Goal: Information Seeking & Learning: Learn about a topic

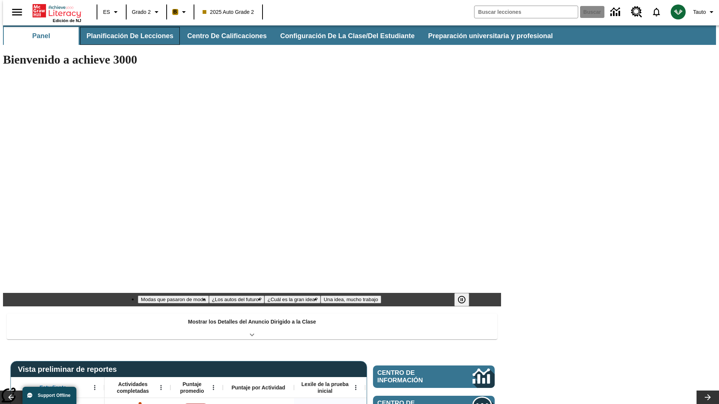
click at [125, 36] on button "Planificación de lecciones" at bounding box center [130, 36] width 100 height 18
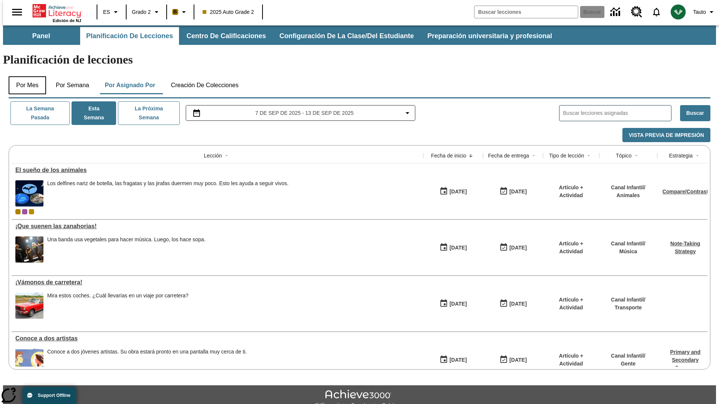
click at [24, 76] on button "Por mes" at bounding box center [27, 85] width 37 height 18
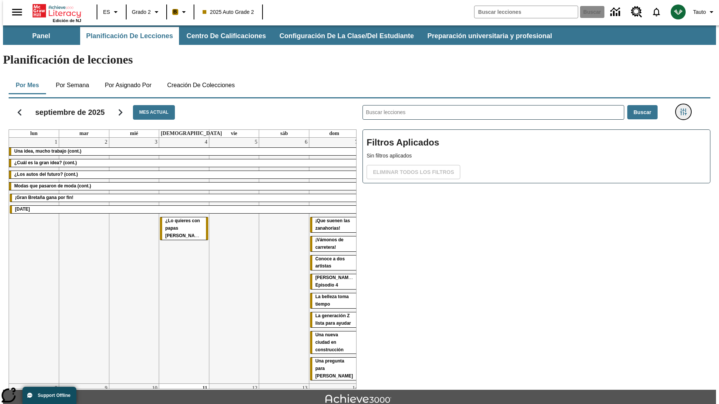
click at [685, 109] on icon "Menú lateral de filtros" at bounding box center [683, 112] width 7 height 7
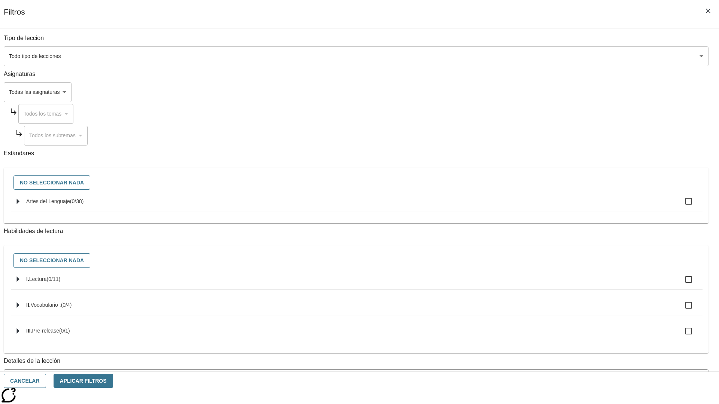
click at [539, 56] on body "[MEDICAL_DATA] al contenido principal Edición de NJ ES Grado 2 B 2025 Auto Grad…" at bounding box center [359, 231] width 713 height 413
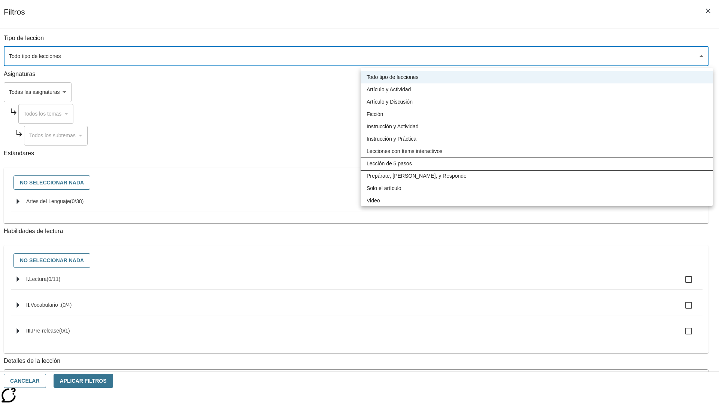
click at [536, 164] on li "Lección de 5 pasos" at bounding box center [536, 164] width 352 height 12
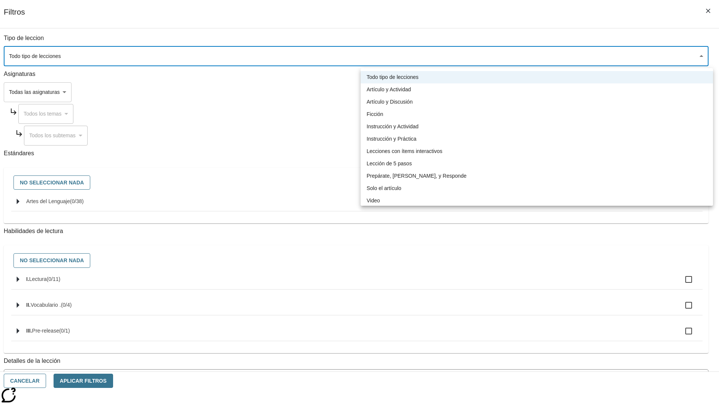
type input "1"
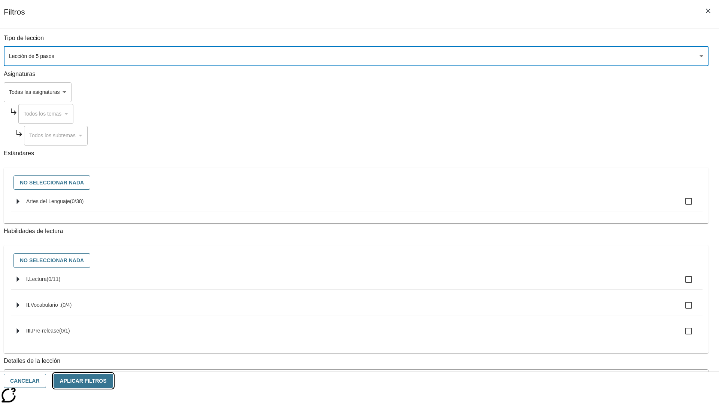
click at [113, 381] on button "Aplicar Filtros" at bounding box center [84, 381] width 60 height 15
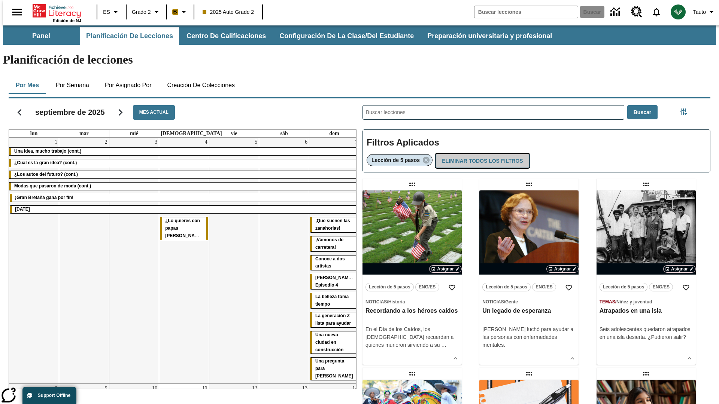
click at [481, 154] on button "Eliminar todos los filtros" at bounding box center [482, 161] width 94 height 15
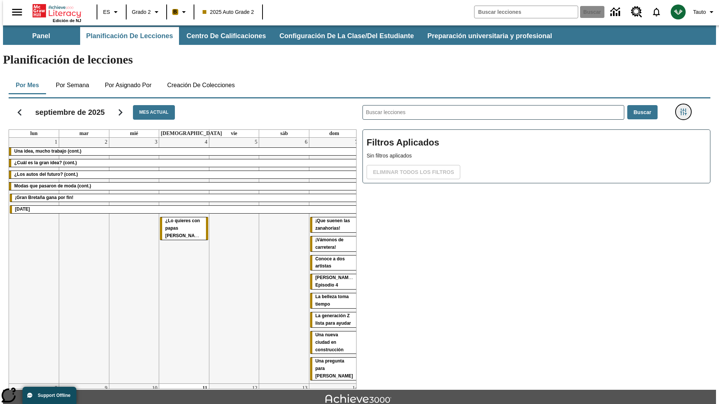
click at [685, 109] on icon "Menú lateral de filtros" at bounding box center [683, 112] width 7 height 7
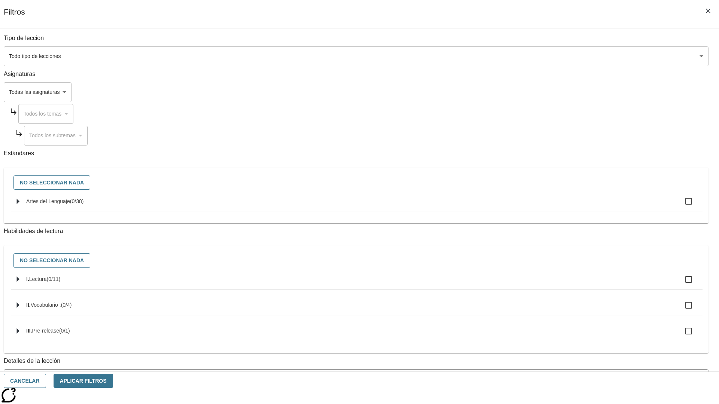
click at [539, 92] on body "[MEDICAL_DATA] al contenido principal Edición de NJ ES Grado 2 B 2025 Auto Grad…" at bounding box center [359, 231] width 713 height 413
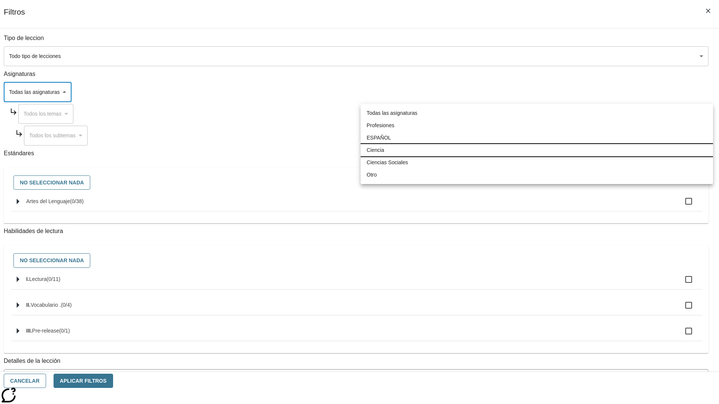
click at [536, 150] on li "Ciencia" at bounding box center [536, 150] width 352 height 12
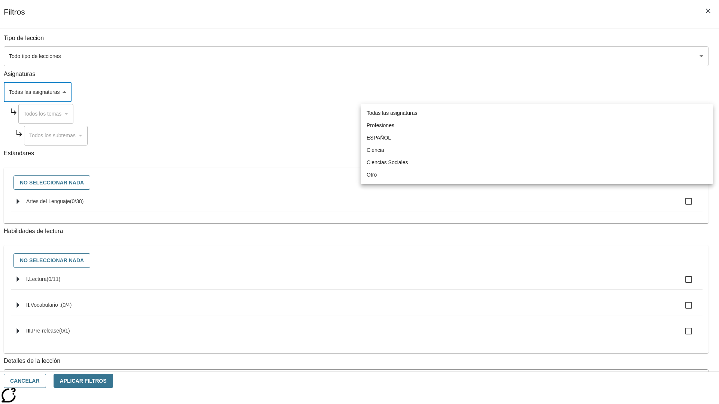
type input "2"
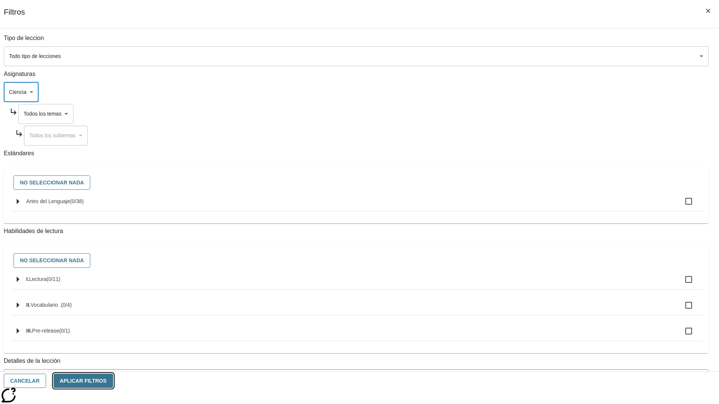
click at [113, 381] on button "Aplicar Filtros" at bounding box center [84, 381] width 60 height 15
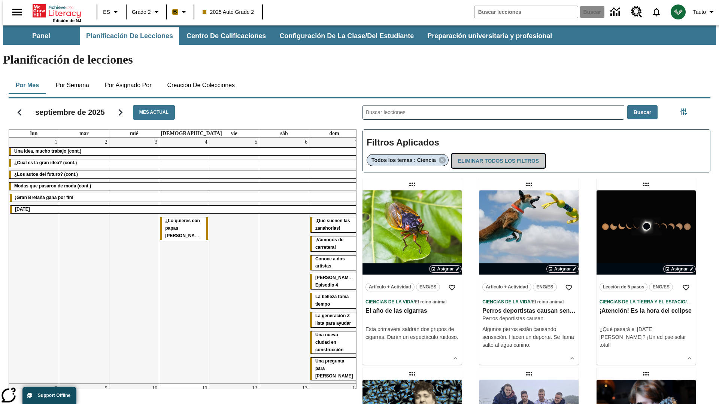
click at [497, 154] on button "Eliminar todos los filtros" at bounding box center [498, 161] width 94 height 15
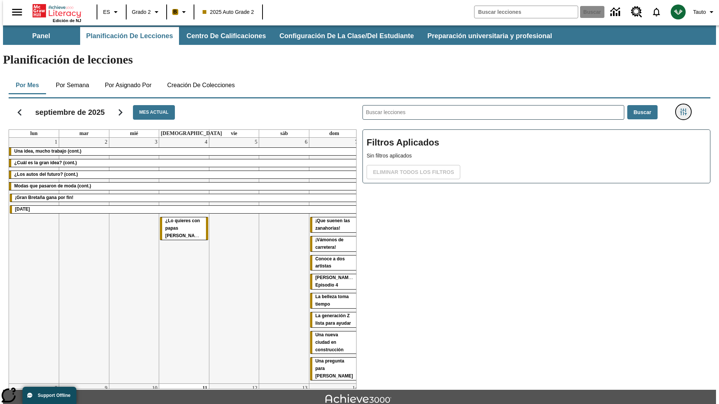
click at [685, 109] on icon "Menú lateral de filtros" at bounding box center [683, 112] width 7 height 7
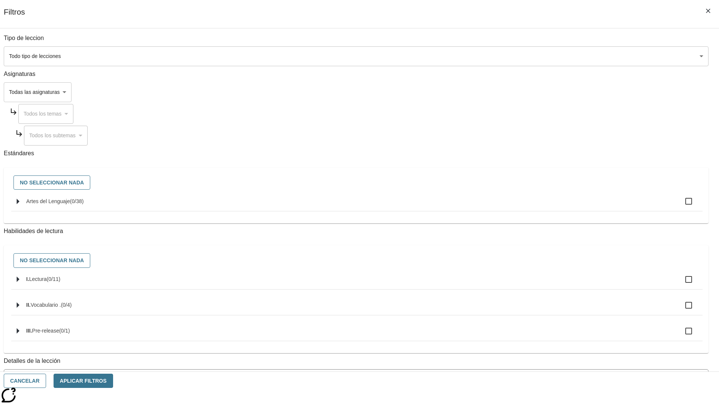
click at [70, 204] on span "Artes del Lenguaje" at bounding box center [48, 201] width 44 height 6
click at [681, 206] on input "Artes del Lenguaje ( 0 / 38 )" at bounding box center [689, 202] width 16 height 16
checkbox input "true"
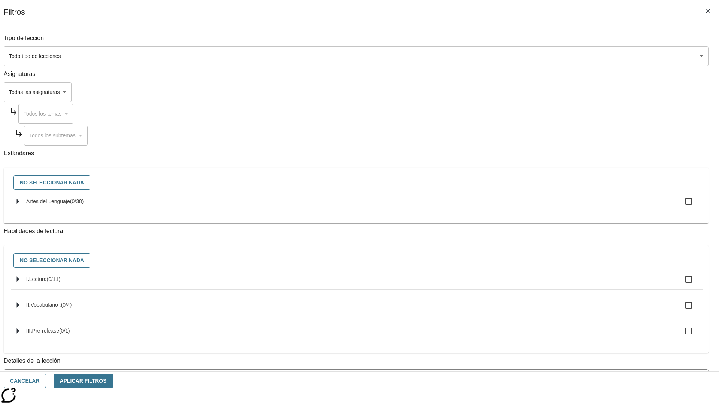
checkbox input "true"
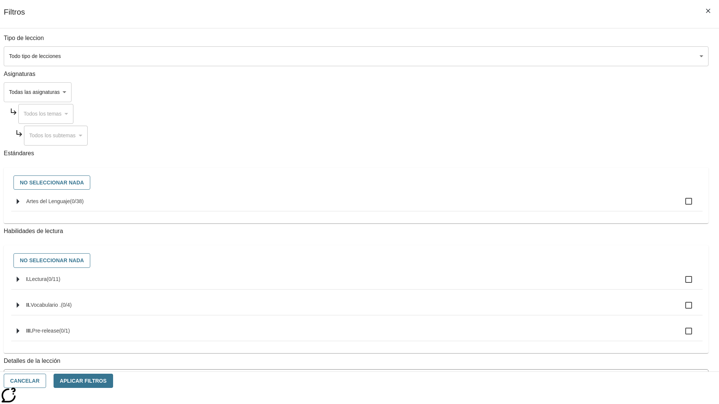
checkbox input "true"
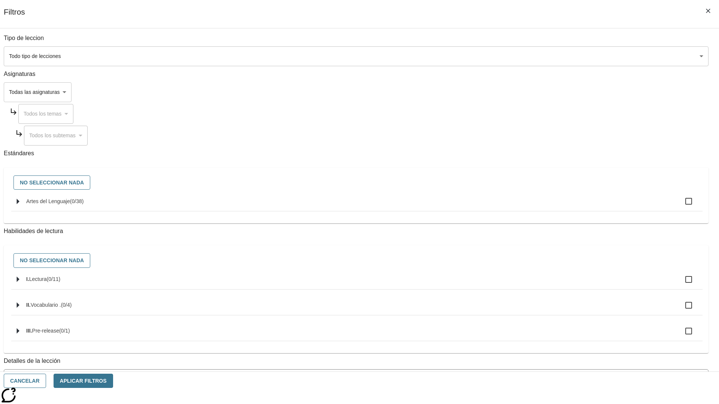
checkbox input "true"
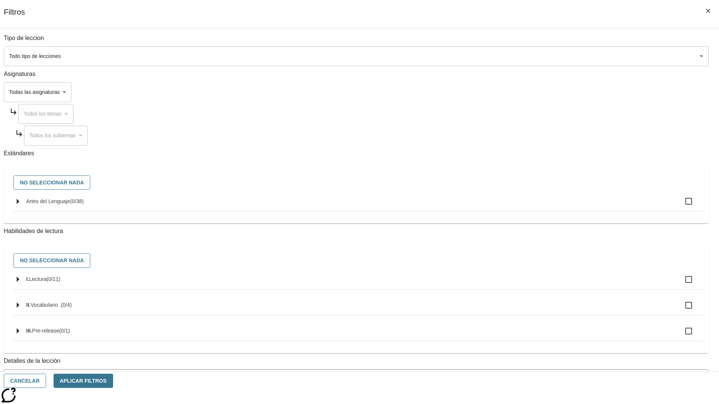
checkbox input "true"
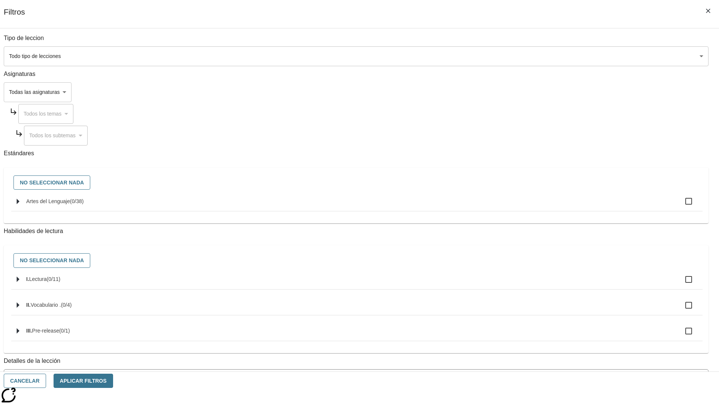
checkbox input "true"
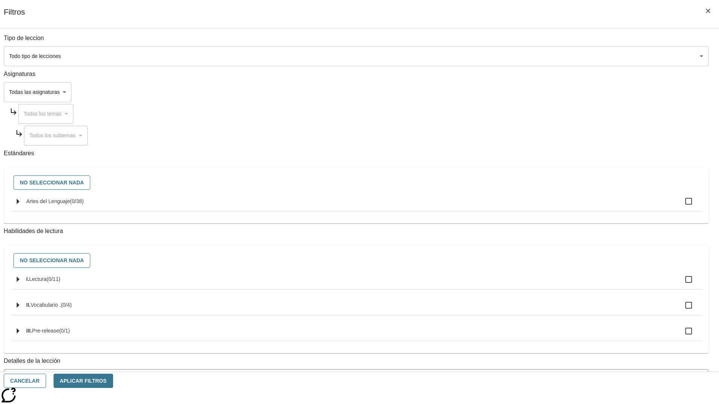
checkbox input "true"
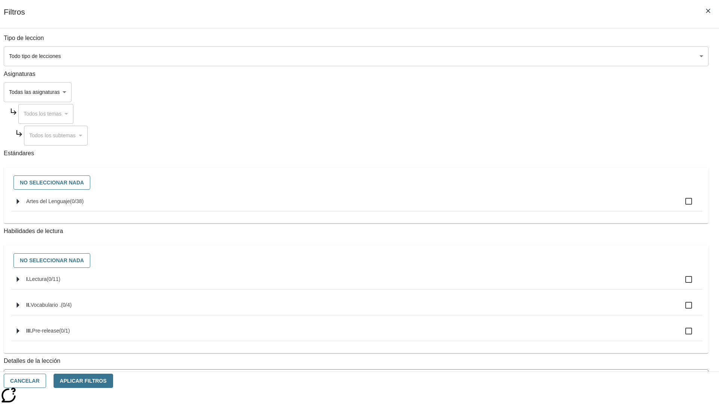
checkbox input "true"
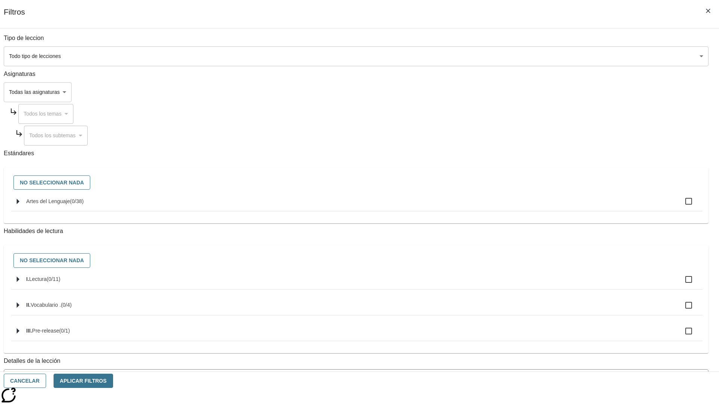
checkbox input "true"
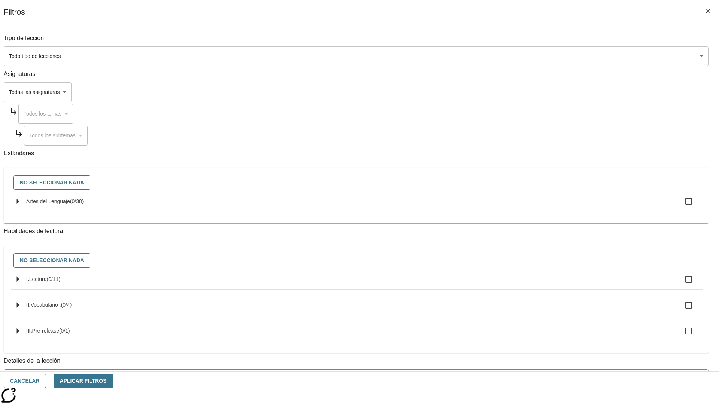
checkbox input "true"
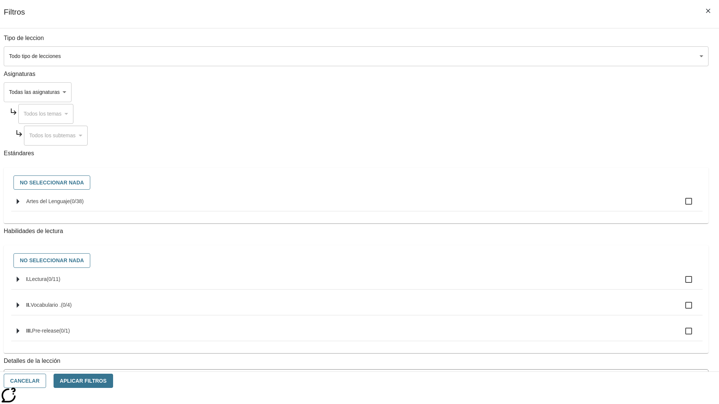
checkbox input "true"
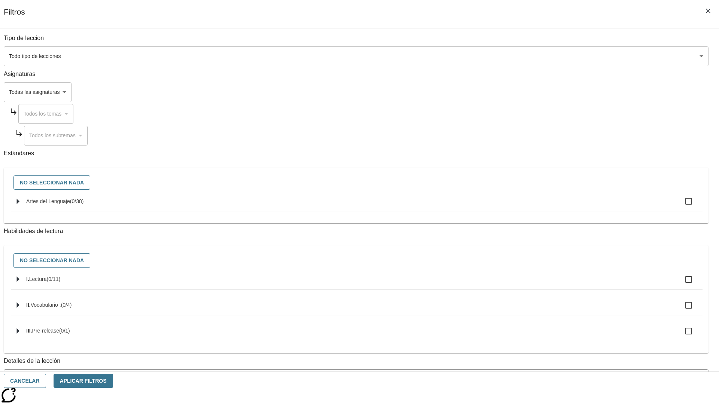
checkbox input "true"
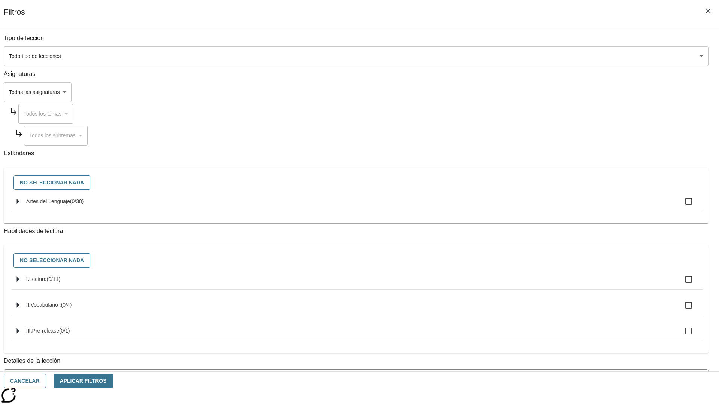
checkbox input "true"
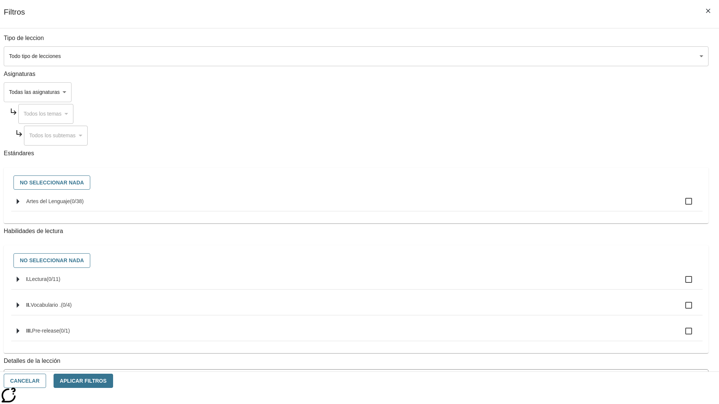
checkbox input "true"
click at [113, 381] on button "Aplicar Filtros" at bounding box center [84, 381] width 60 height 15
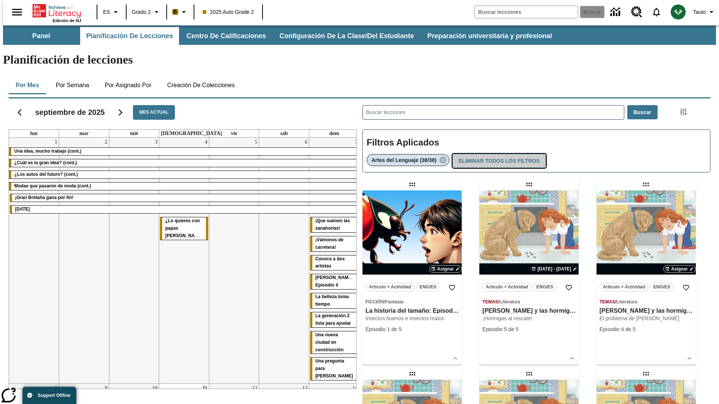
click at [498, 154] on button "Eliminar todos los filtros" at bounding box center [499, 161] width 94 height 15
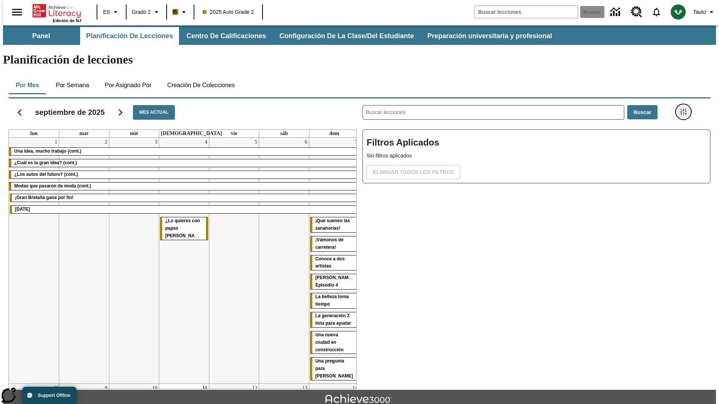
click at [685, 109] on icon "Menú lateral de filtros" at bounding box center [683, 112] width 7 height 7
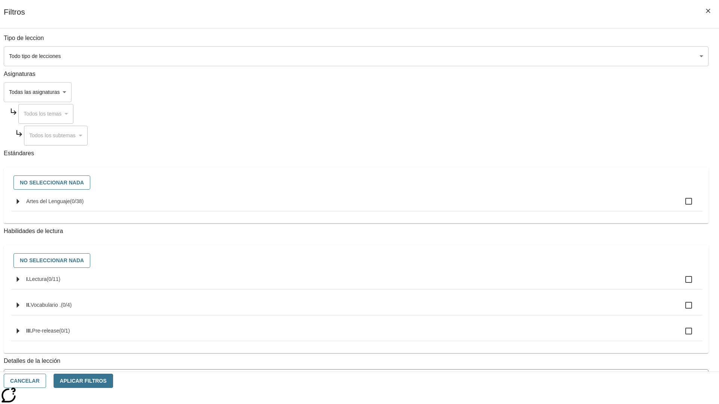
click at [540, 287] on label "I. Lectura ( 0 / 11 )" at bounding box center [361, 280] width 670 height 16
click at [681, 287] on input "I. Lectura ( 0 / 11 )" at bounding box center [689, 280] width 16 height 16
checkbox input "true"
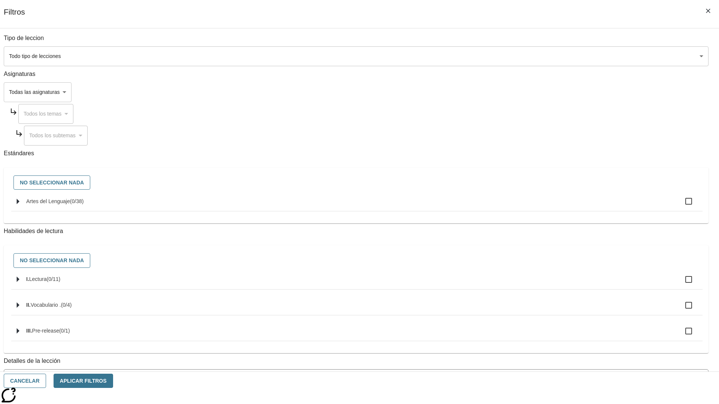
checkbox input "true"
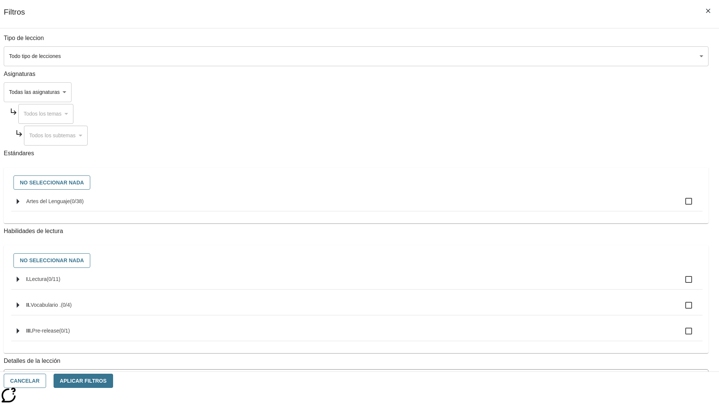
checkbox input "true"
click at [113, 381] on button "Aplicar Filtros" at bounding box center [84, 381] width 60 height 15
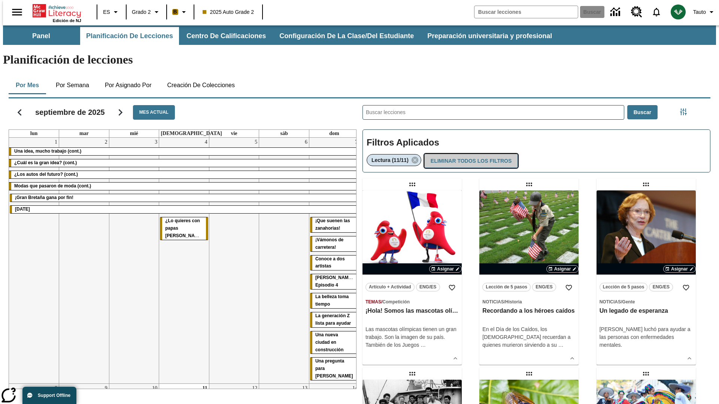
click at [470, 154] on button "Eliminar todos los filtros" at bounding box center [471, 161] width 94 height 15
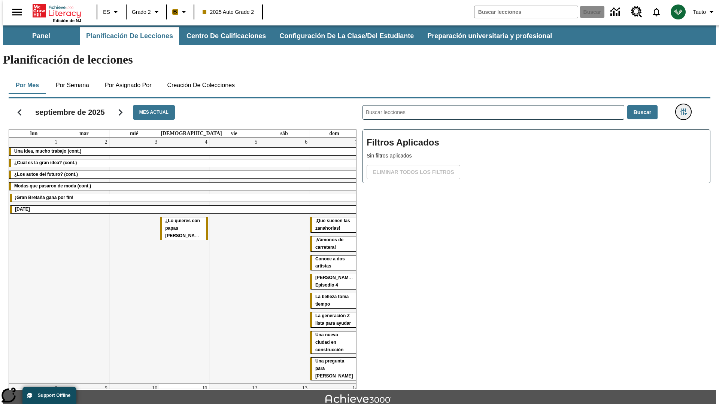
click at [685, 109] on icon "Menú lateral de filtros" at bounding box center [683, 112] width 7 height 7
